Goal: Information Seeking & Learning: Find specific fact

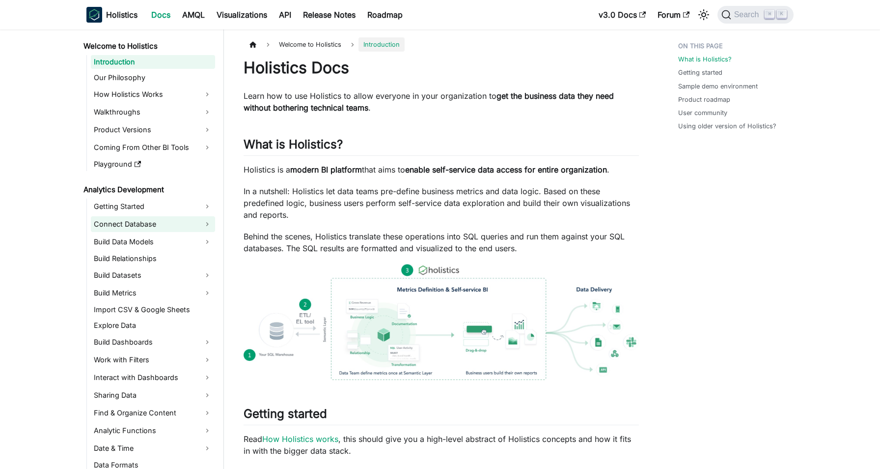
click at [132, 221] on link "Connect Database" at bounding box center [153, 224] width 124 height 16
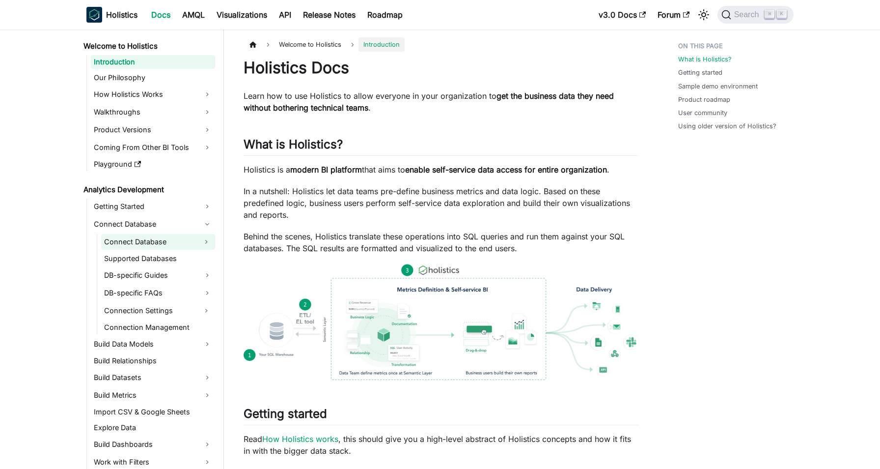
click at [172, 246] on link "Connect Database" at bounding box center [149, 242] width 96 height 16
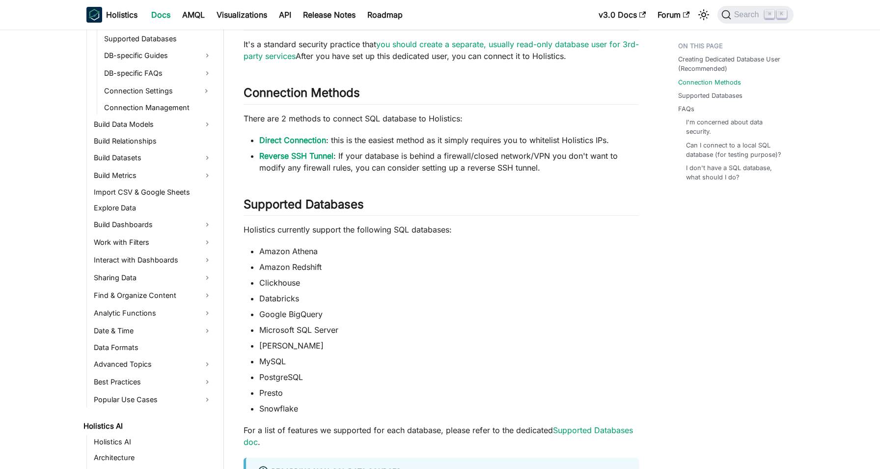
scroll to position [303, 0]
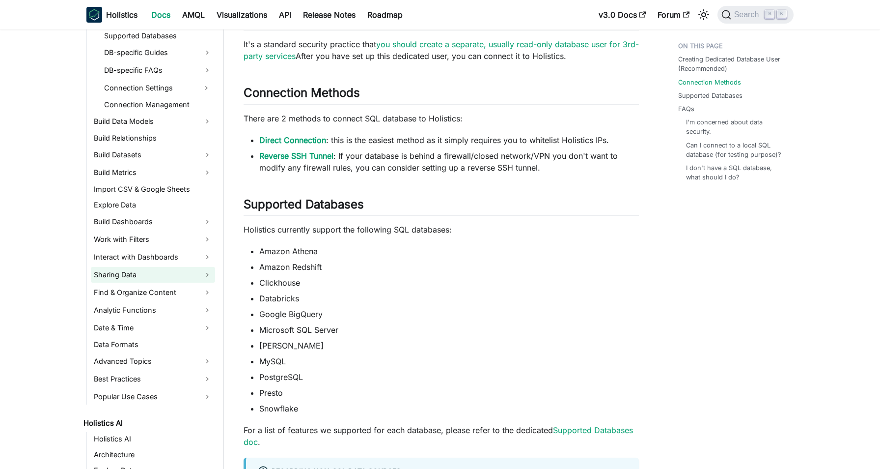
click at [119, 269] on link "Sharing Data" at bounding box center [153, 275] width 124 height 16
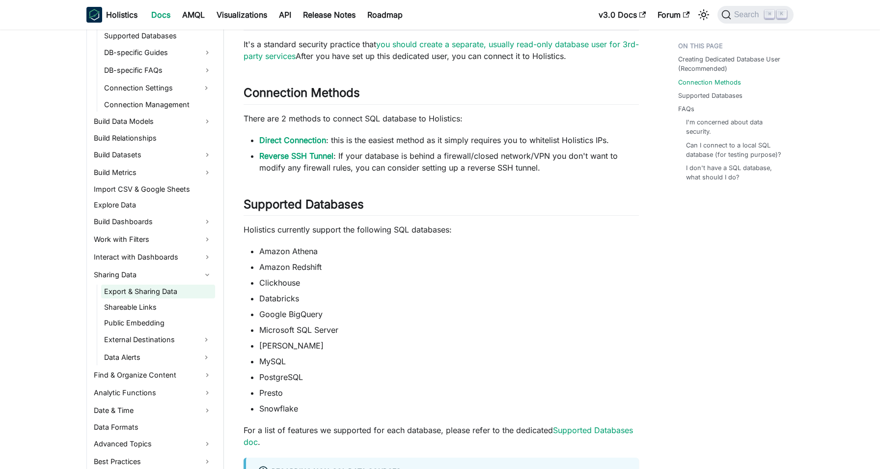
click at [127, 288] on link "Export & Sharing Data" at bounding box center [158, 291] width 114 height 14
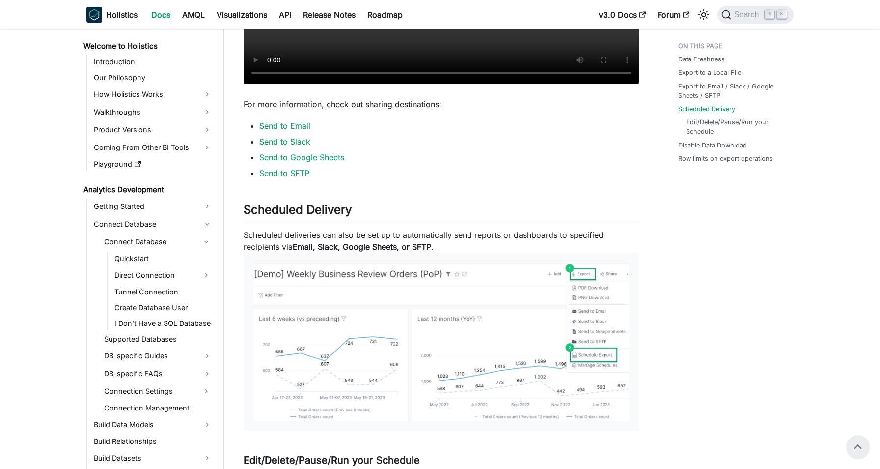
scroll to position [693, 0]
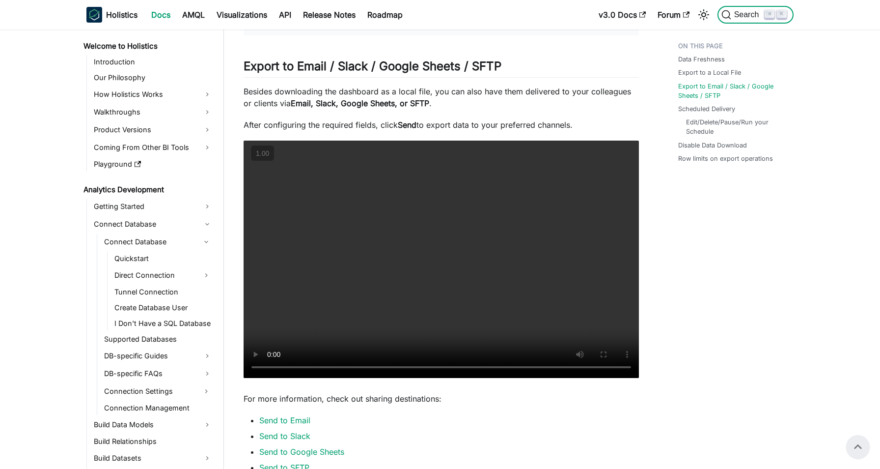
click at [739, 13] on span "Search" at bounding box center [748, 14] width 34 height 9
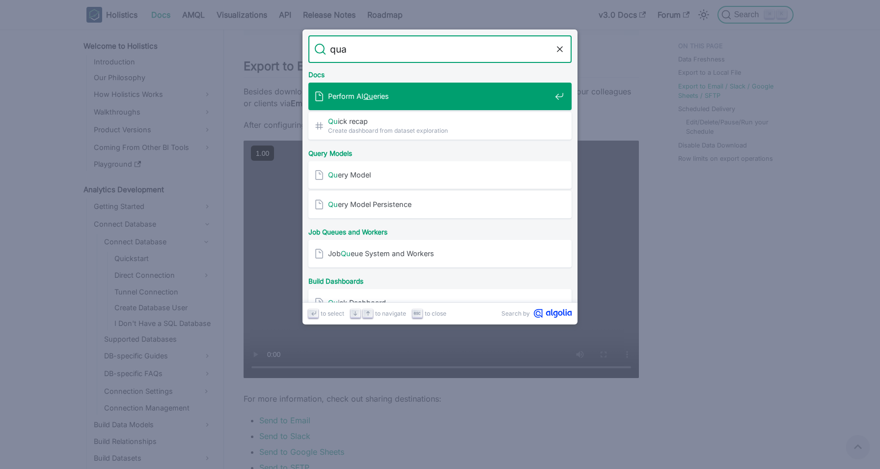
type input "qual"
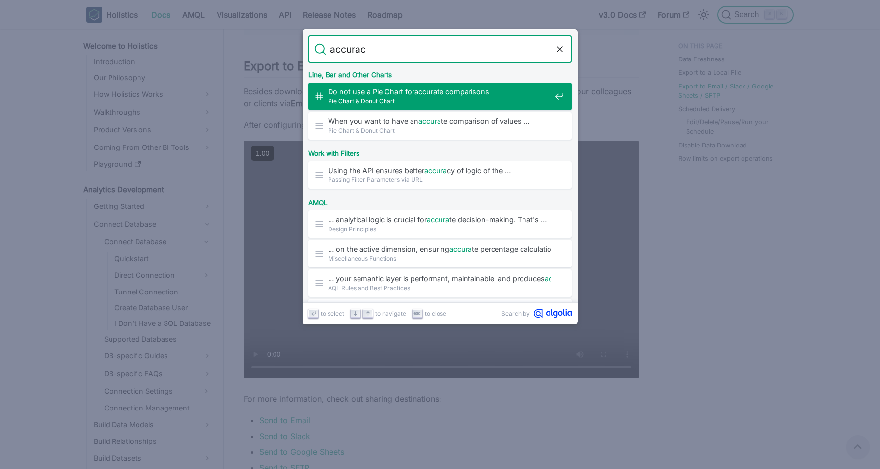
type input "accuracy"
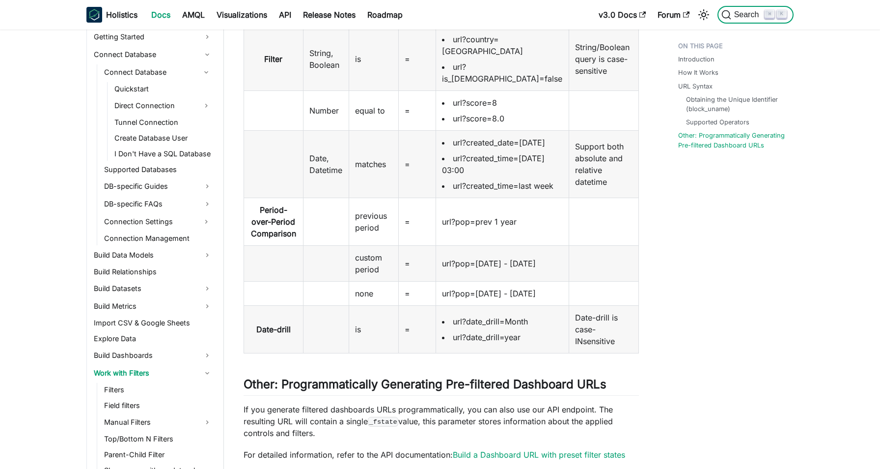
scroll to position [1742, 0]
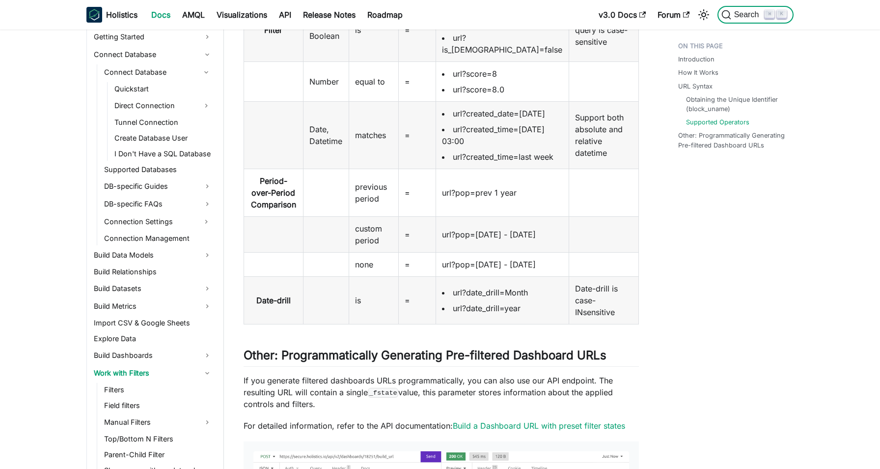
click at [737, 14] on span "Search" at bounding box center [748, 14] width 34 height 9
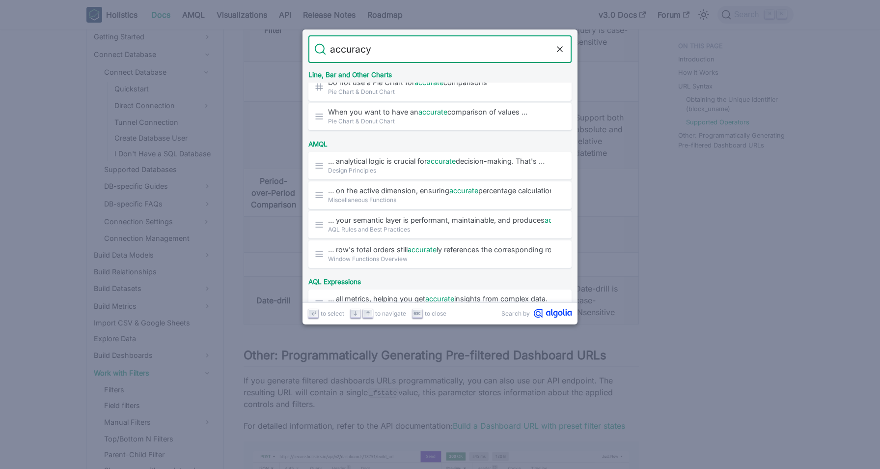
scroll to position [482, 0]
type input "accuracy"
